Goal: Task Accomplishment & Management: Manage account settings

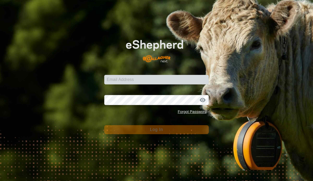
click at [147, 79] on input "Email Address" at bounding box center [156, 80] width 104 height 10
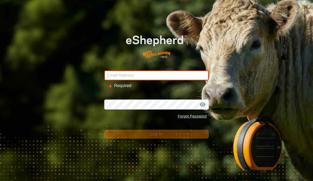
type input "Jstump.mml@gmail.com"
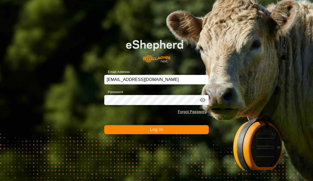
click at [164, 131] on button "Log In" at bounding box center [156, 129] width 104 height 9
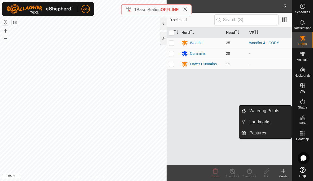
click at [270, 115] on link "Watering Points" at bounding box center [268, 111] width 45 height 11
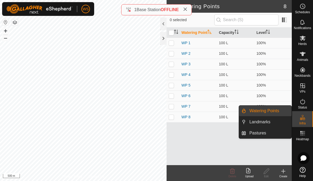
click at [270, 122] on span "Landmarks" at bounding box center [259, 122] width 21 height 6
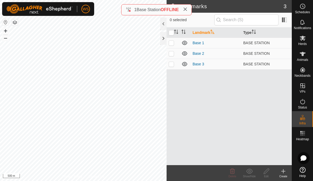
click at [171, 41] on p-checkbox at bounding box center [170, 43] width 5 height 4
checkbox input "true"
click at [267, 174] on icon at bounding box center [266, 171] width 7 height 6
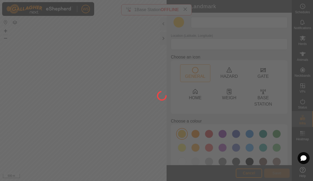
type input "Base 1"
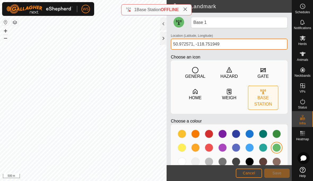
click at [227, 44] on input "50.972571, -118.751949" at bounding box center [229, 44] width 117 height 11
type input "50.89843, -118.74895"
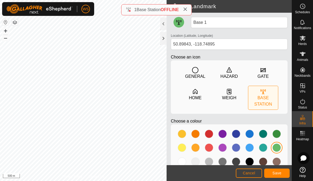
click at [279, 57] on p "Choose an icon" at bounding box center [229, 57] width 117 height 6
click at [277, 172] on span "Save" at bounding box center [276, 173] width 9 height 4
